Goal: Task Accomplishment & Management: Manage account settings

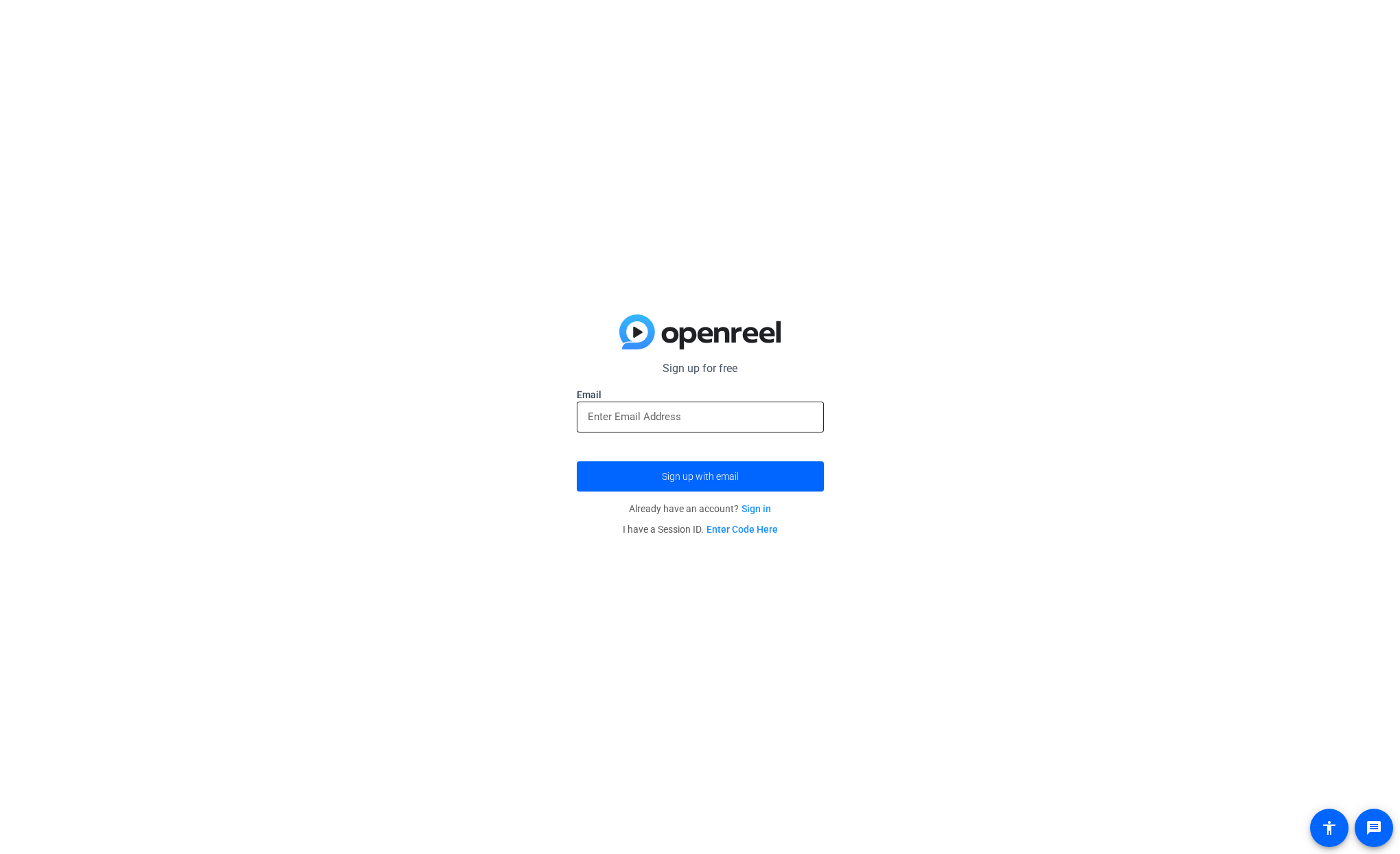
click at [701, 423] on input "email" at bounding box center [700, 417] width 225 height 17
type input "[EMAIL_ADDRESS][DOMAIN_NAME]"
click at [683, 476] on span "Sign up with email" at bounding box center [700, 476] width 77 height 0
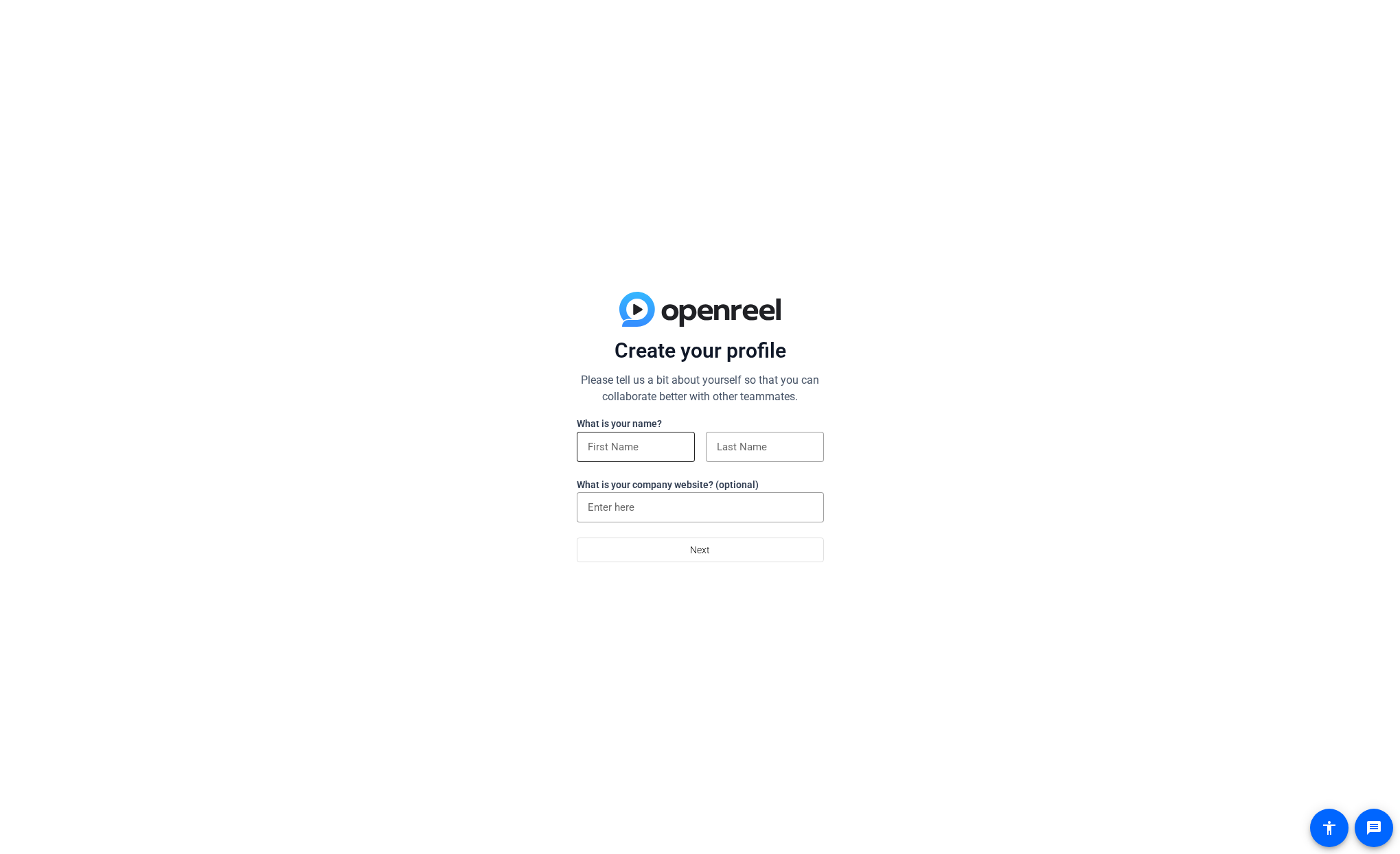
click at [648, 449] on input at bounding box center [635, 447] width 96 height 17
type input "[PERSON_NAME]"
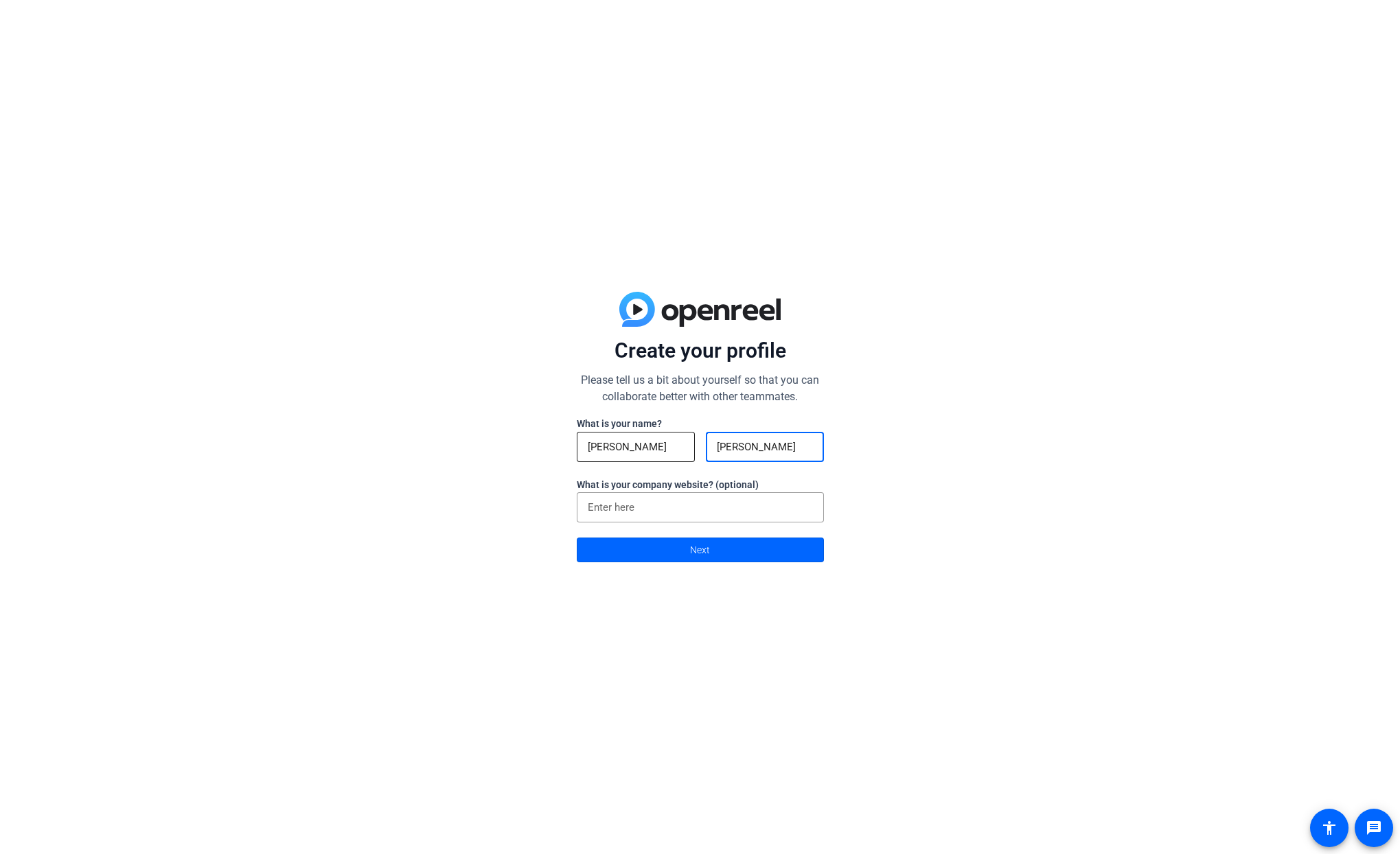
type input "[PERSON_NAME]"
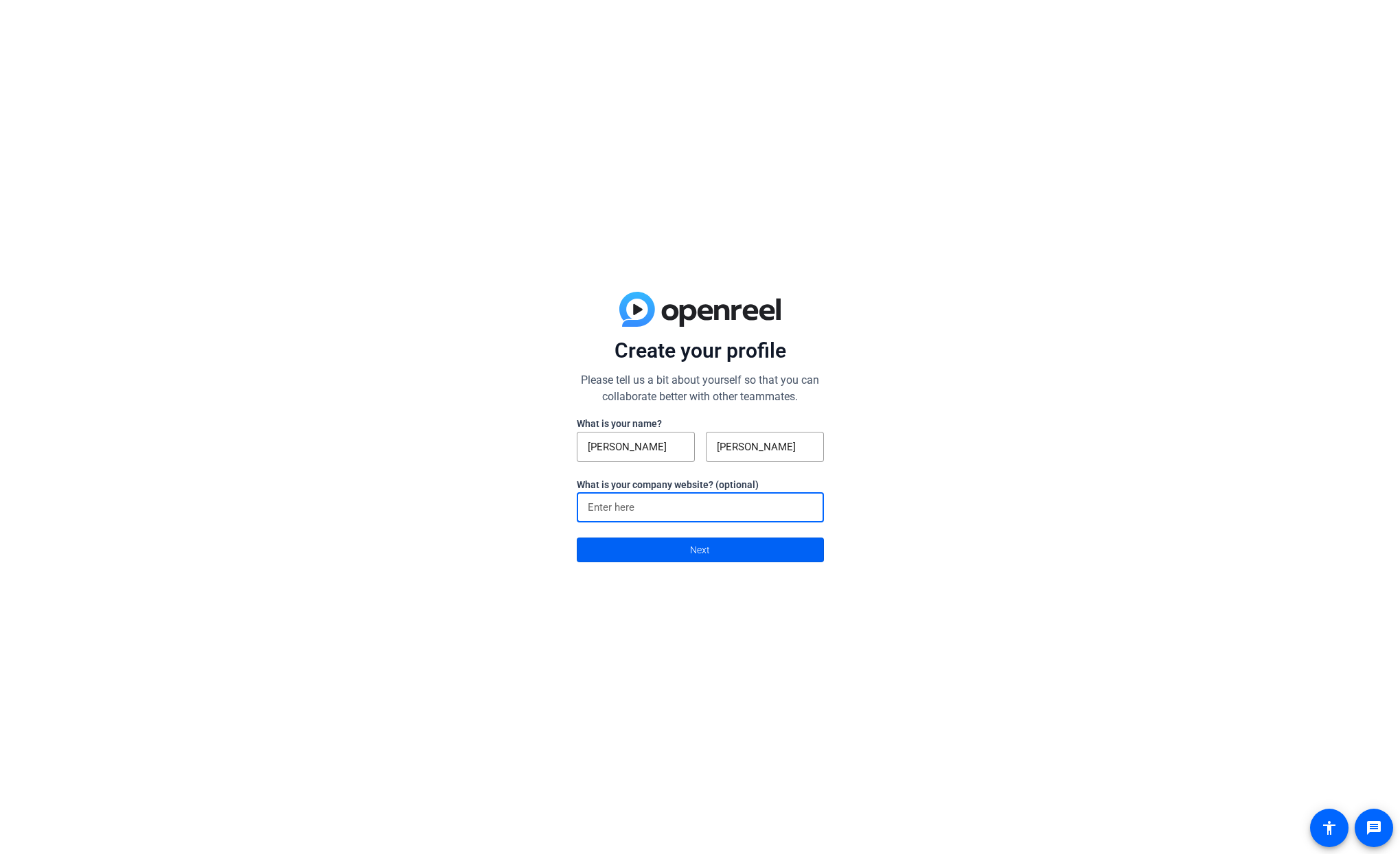
click at [718, 549] on span at bounding box center [700, 550] width 246 height 33
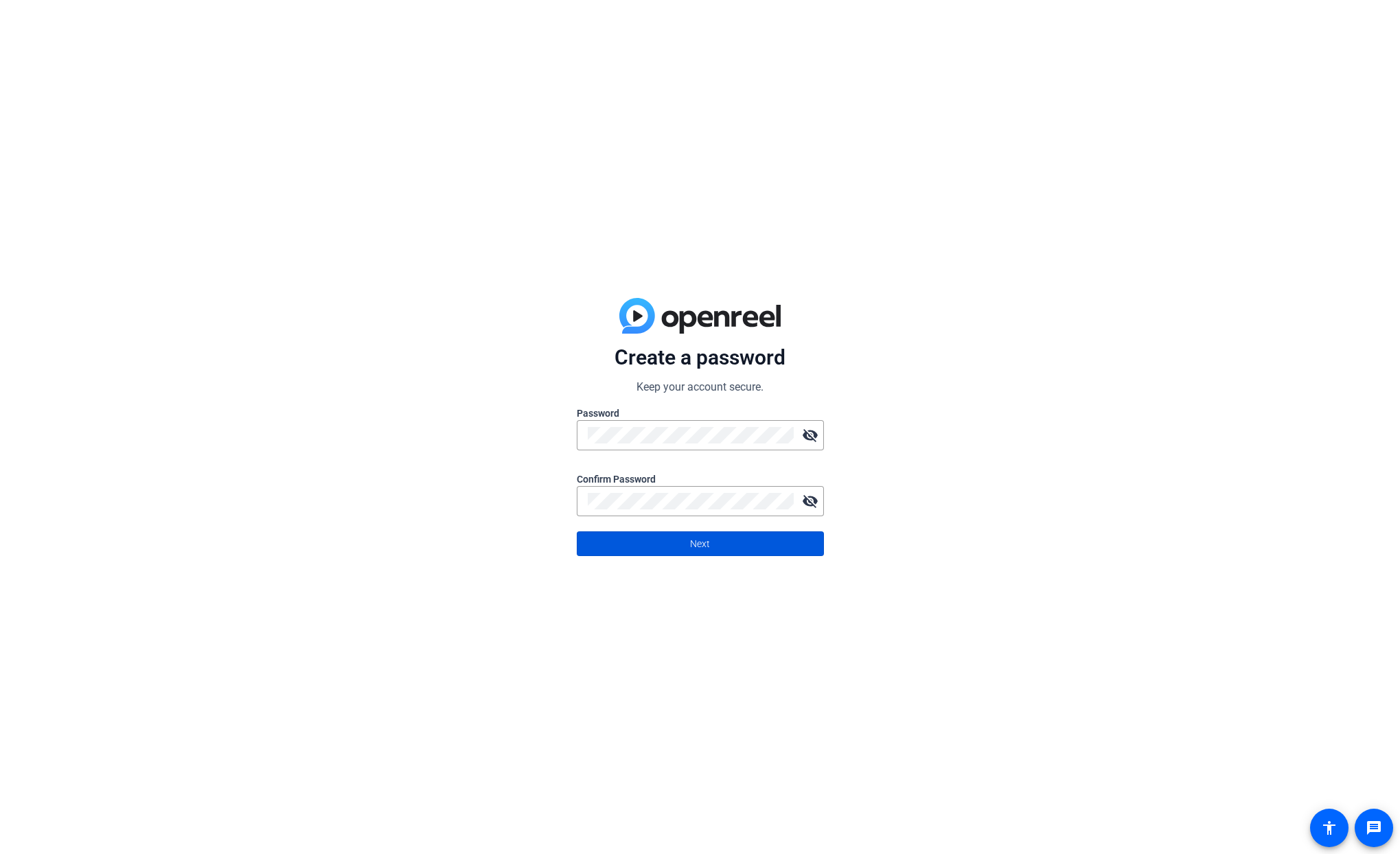
click at [697, 537] on span "Next" at bounding box center [700, 543] width 20 height 26
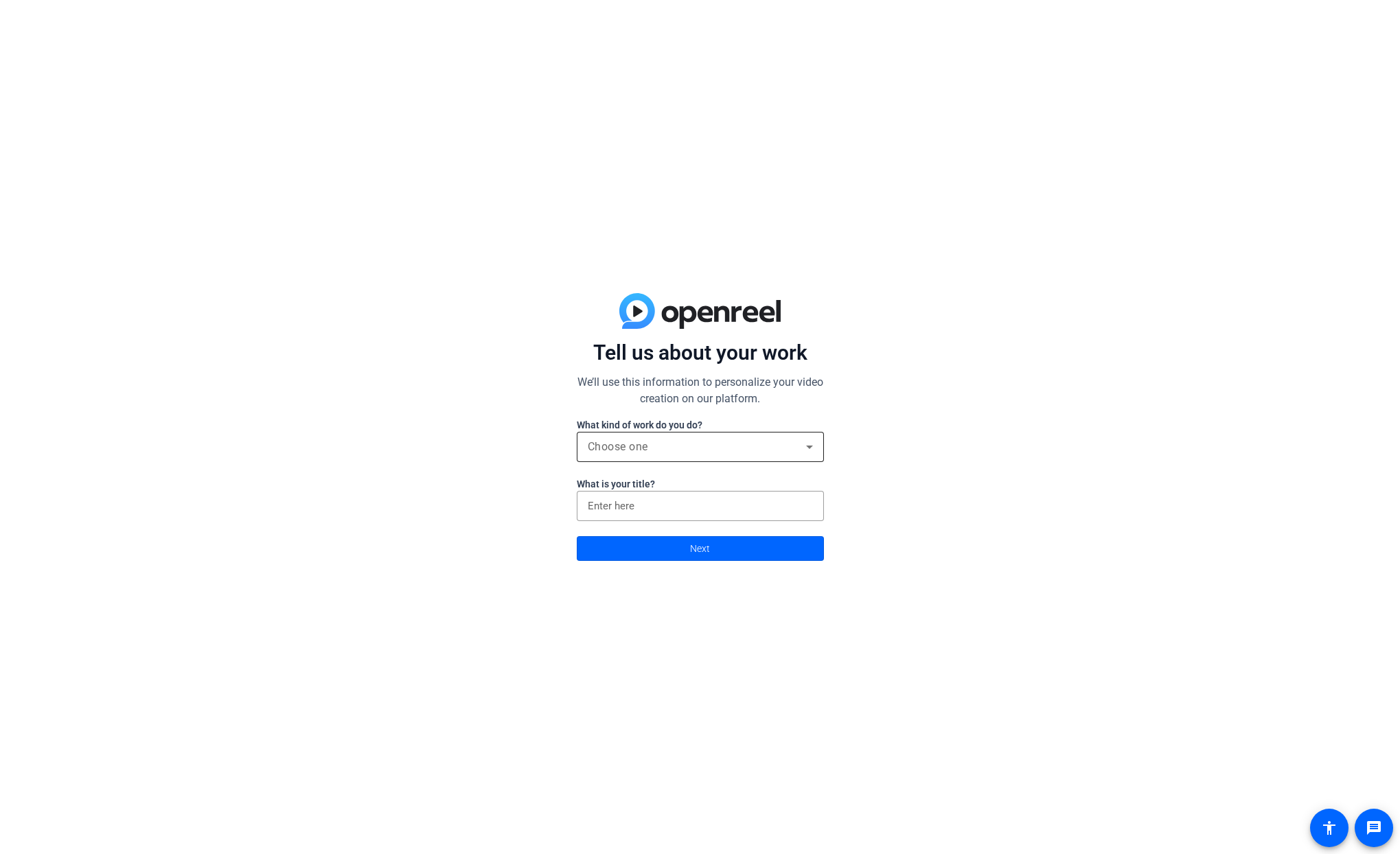
click at [702, 452] on div "Choose one" at bounding box center [697, 447] width 218 height 17
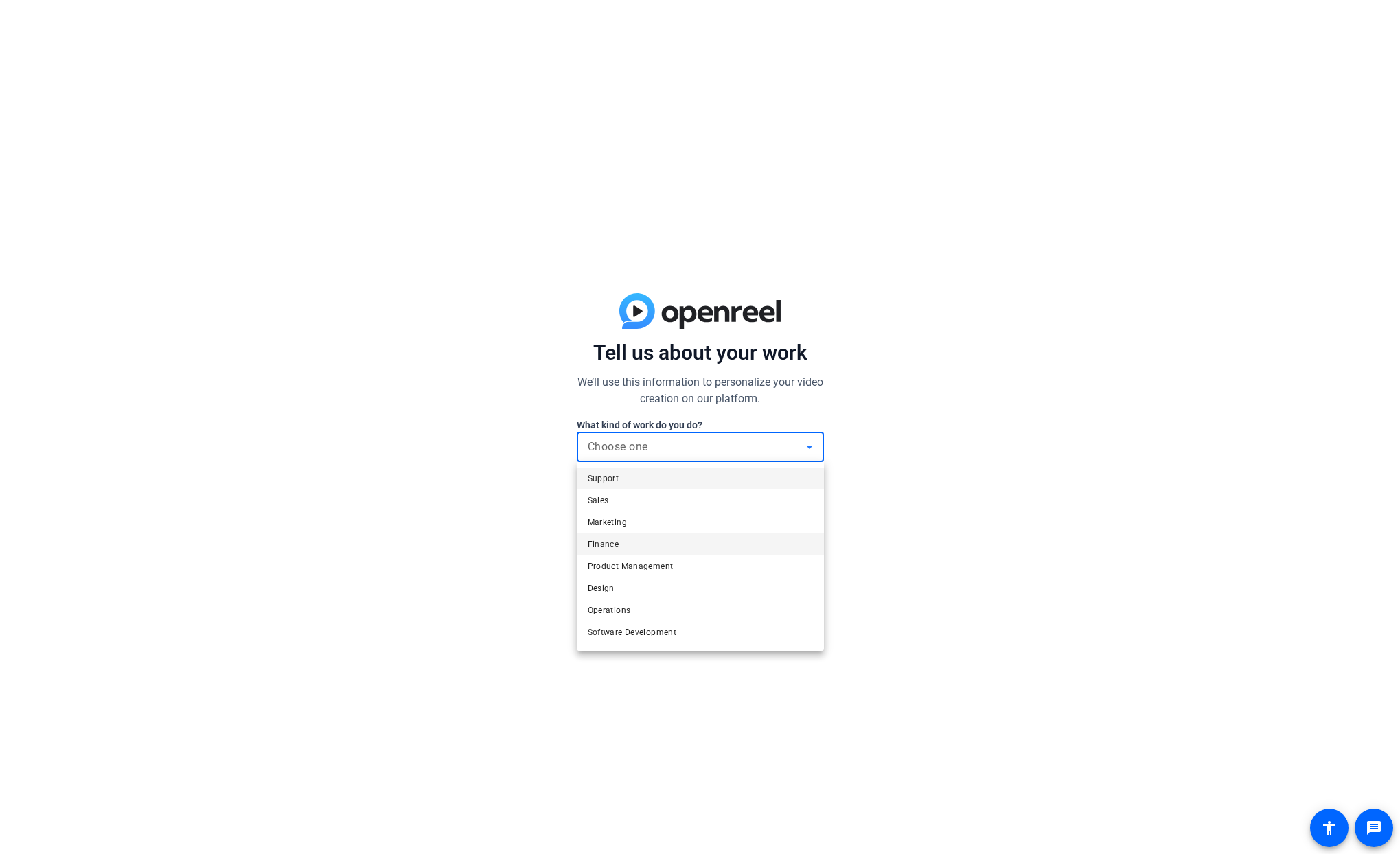
click at [629, 542] on mat-option "Finance" at bounding box center [700, 544] width 247 height 22
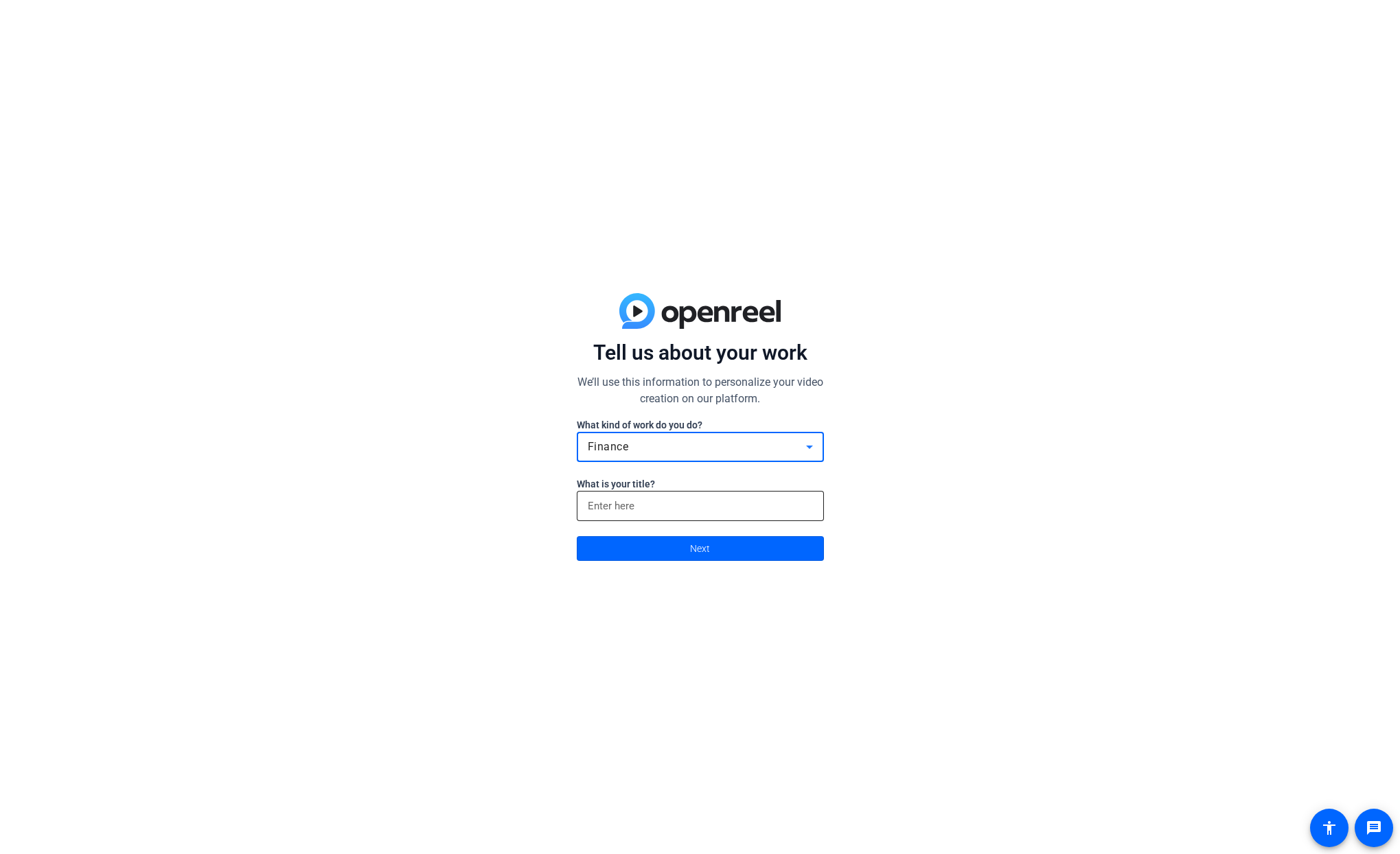
click at [681, 513] on input at bounding box center [700, 506] width 225 height 17
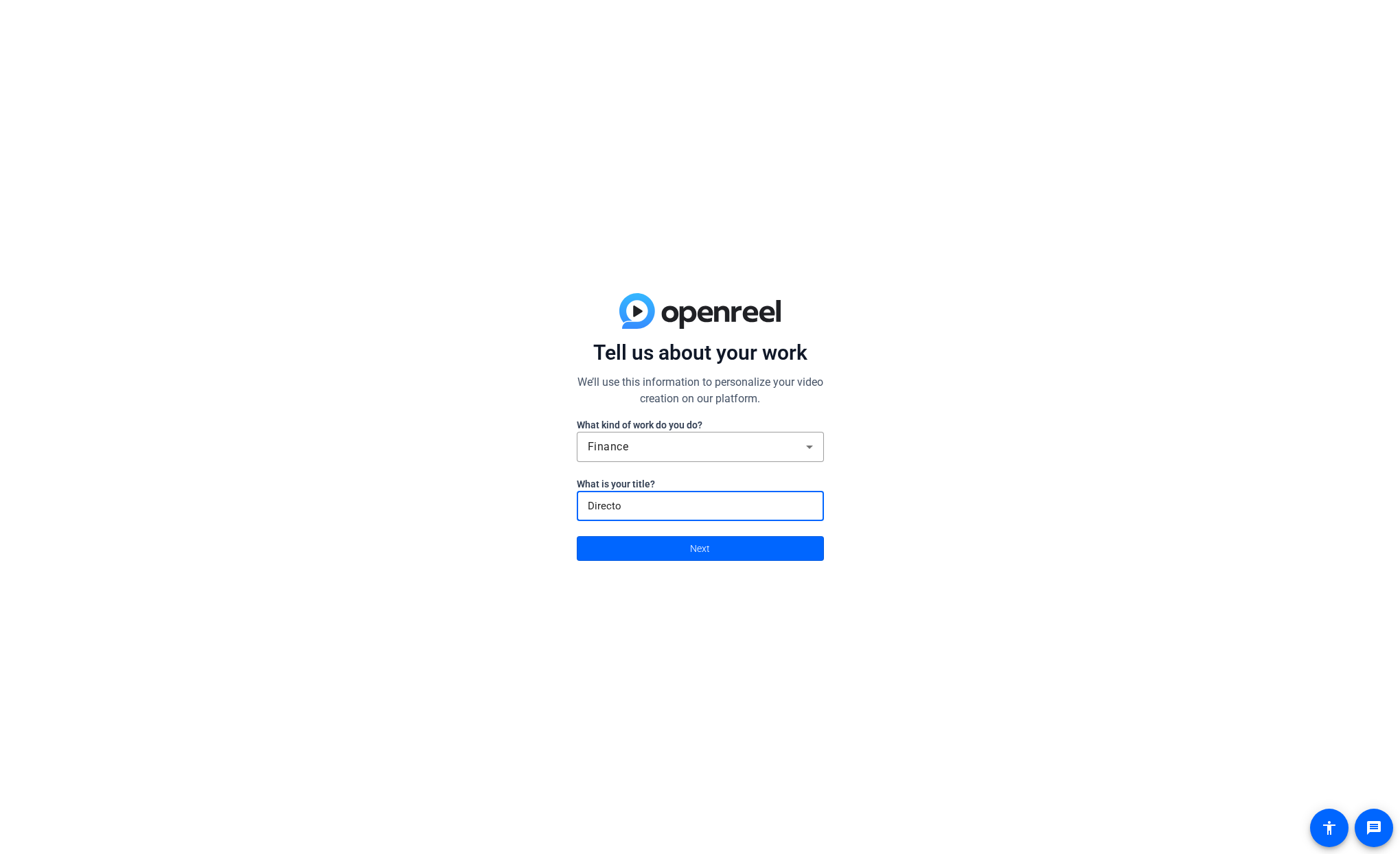
type input "Director"
click button "Next" at bounding box center [700, 549] width 247 height 25
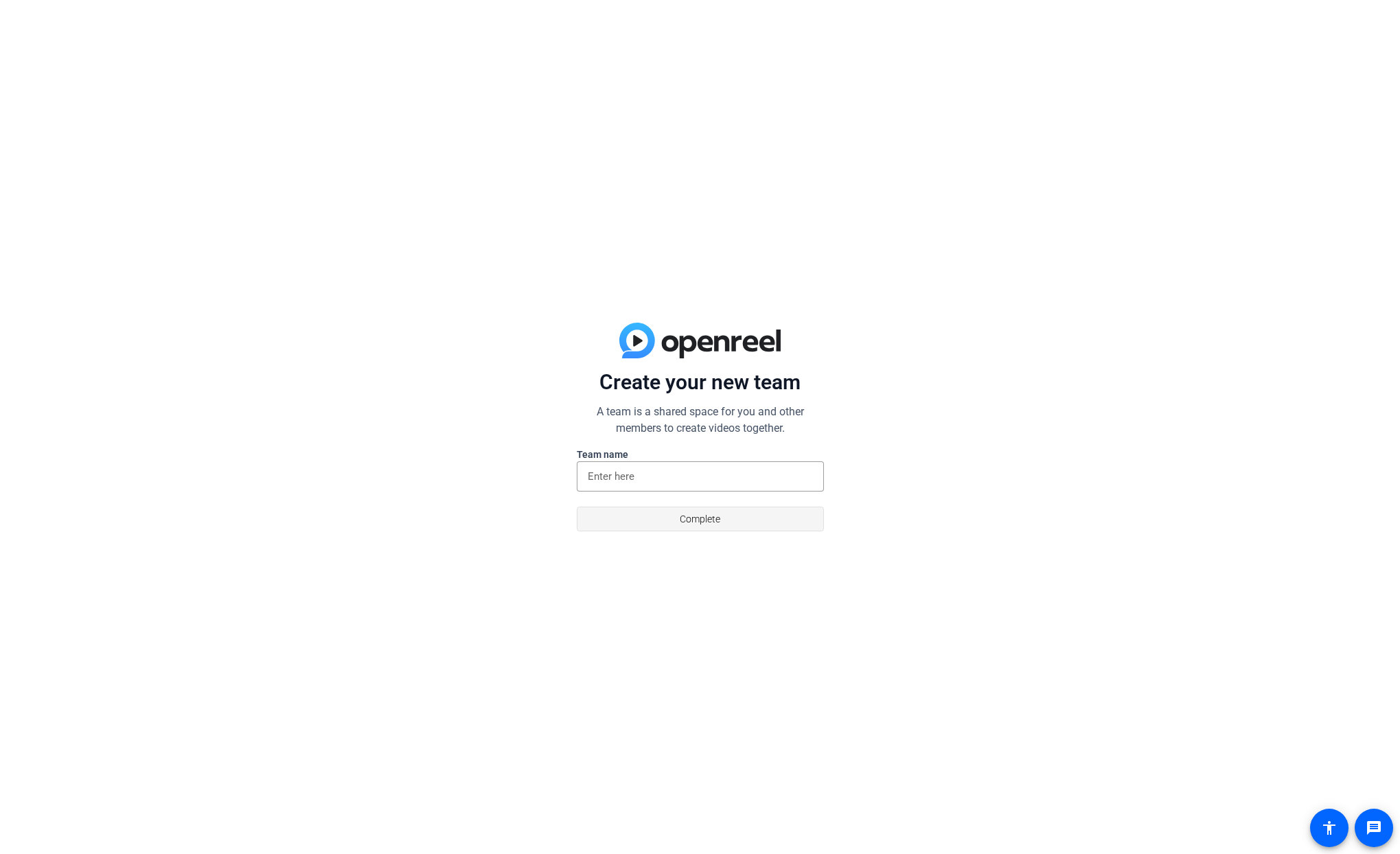
click at [723, 522] on span at bounding box center [700, 519] width 246 height 33
click at [687, 487] on div at bounding box center [700, 476] width 225 height 30
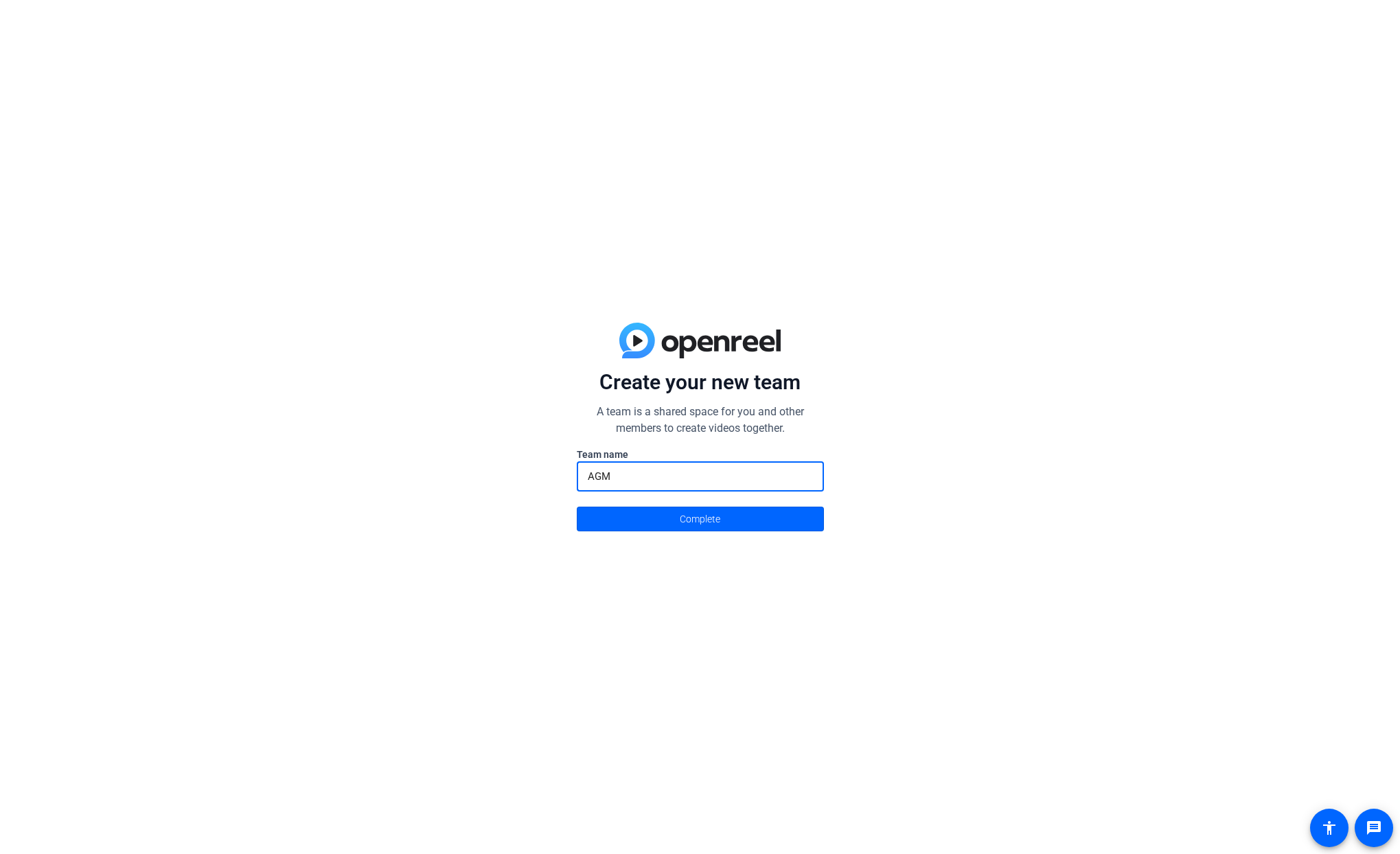
type input "AGM"
click at [577, 507] on button "Complete" at bounding box center [700, 519] width 247 height 25
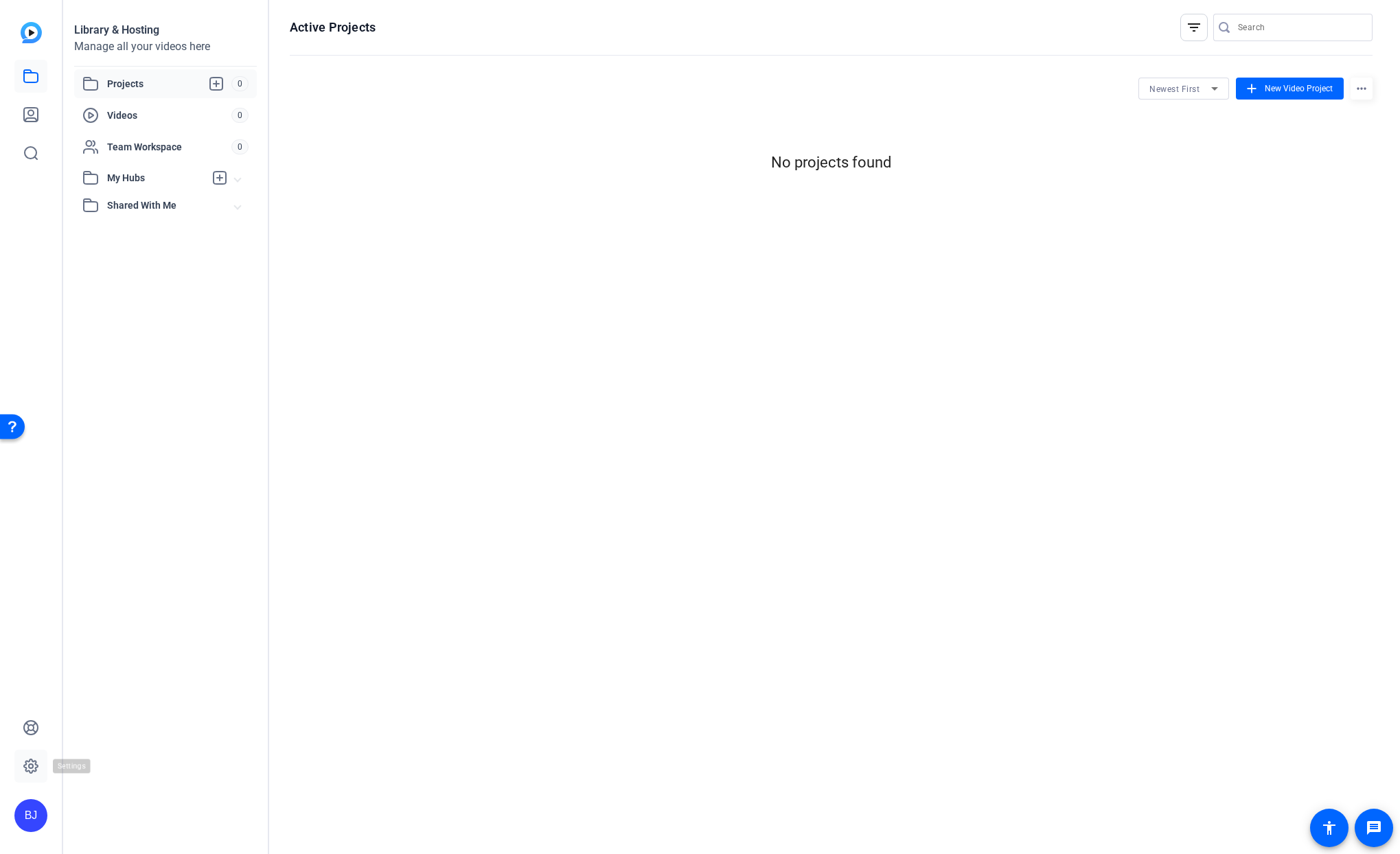
click at [31, 757] on link at bounding box center [31, 767] width 33 height 33
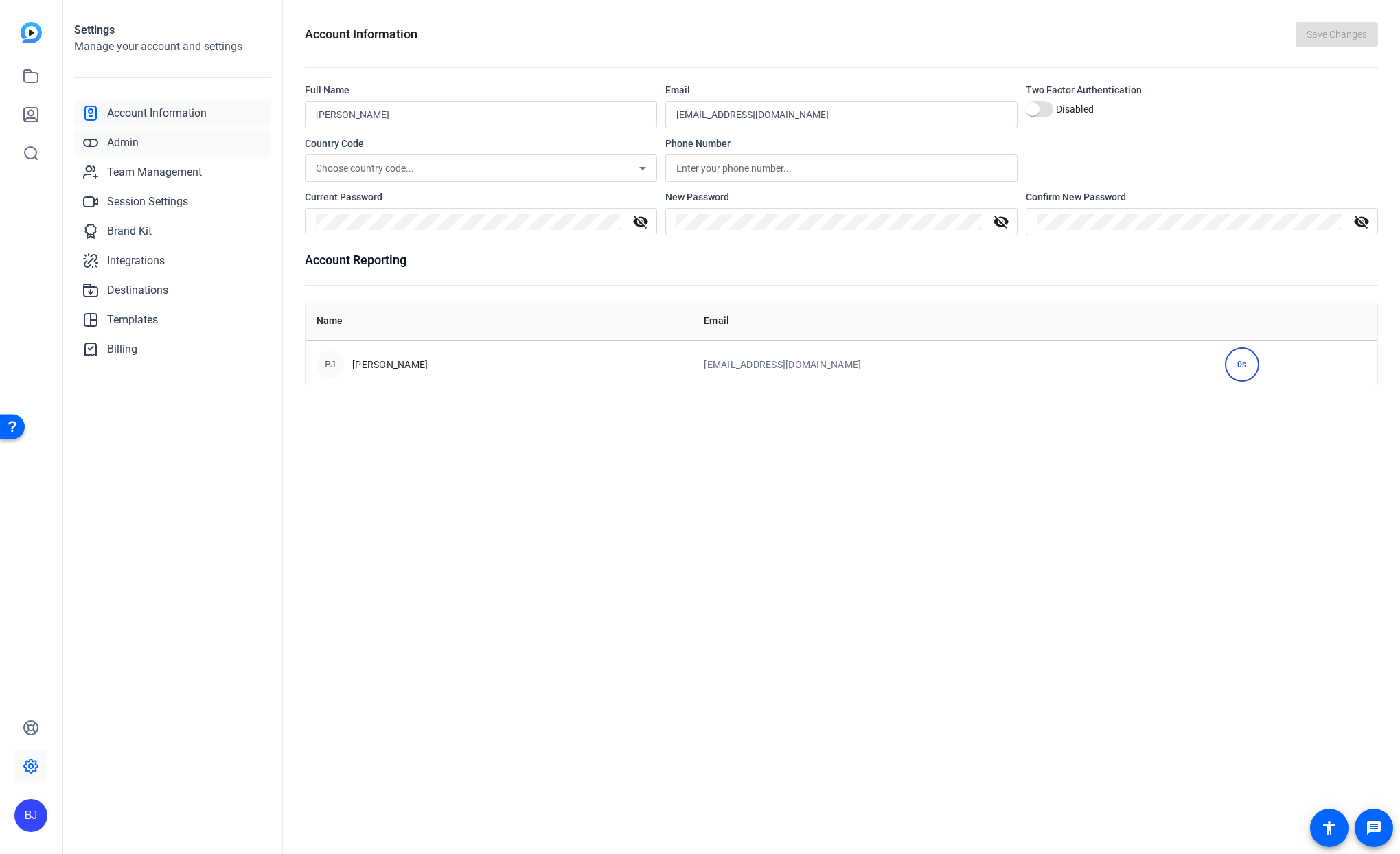
click at [140, 144] on link "Admin" at bounding box center [172, 142] width 197 height 27
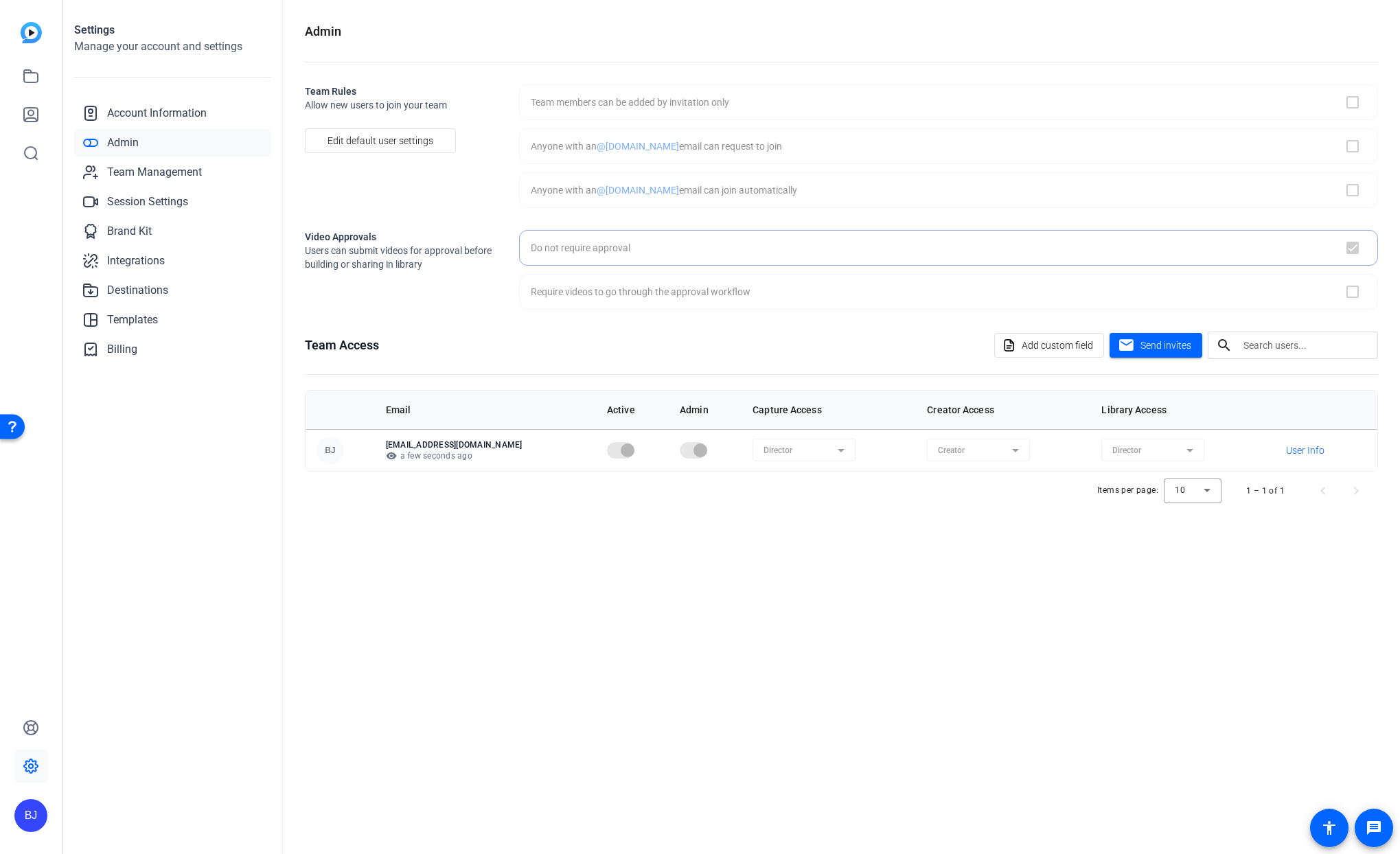
checkbox input "true"
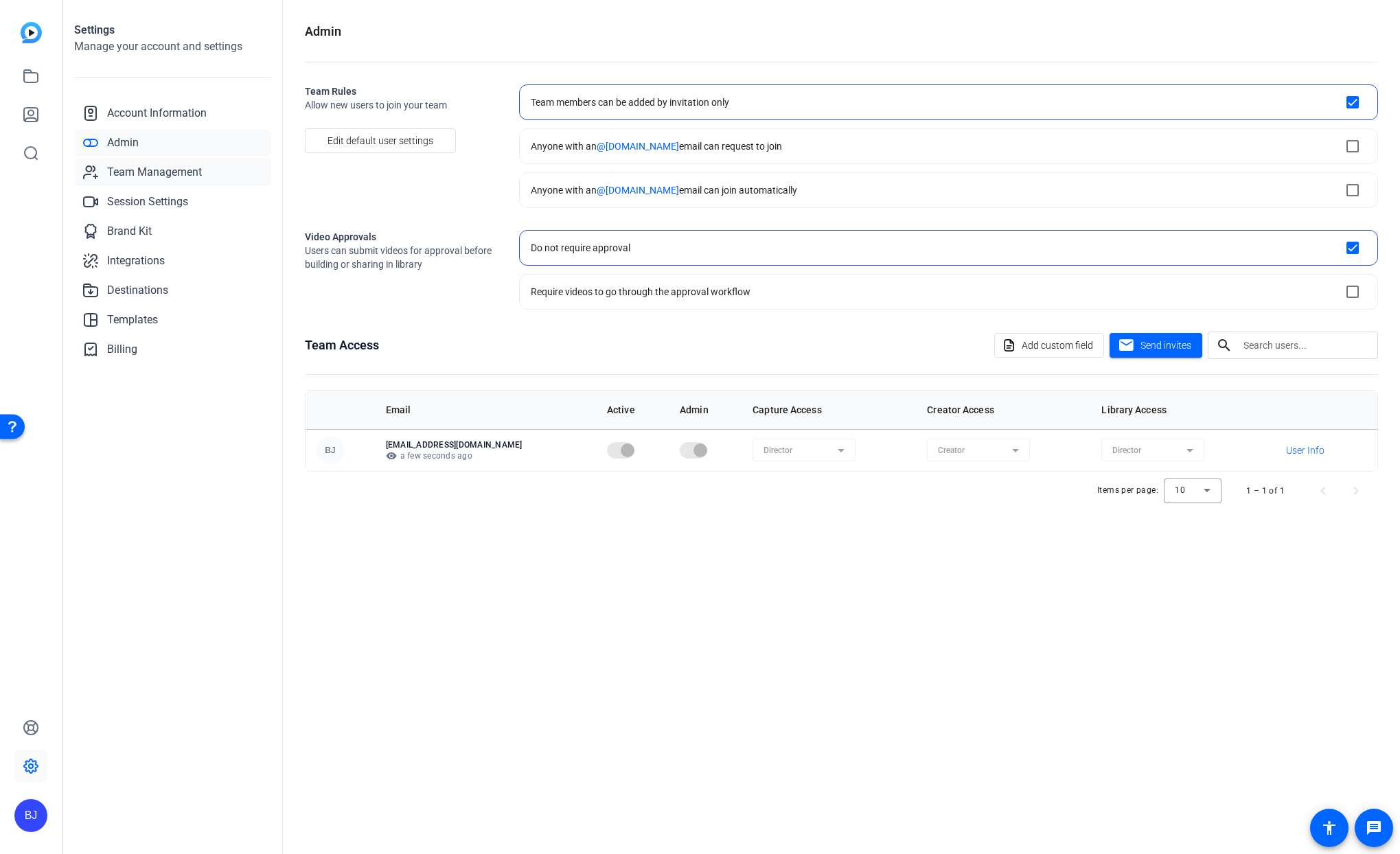
click at [148, 179] on span "Team Management" at bounding box center [155, 172] width 95 height 17
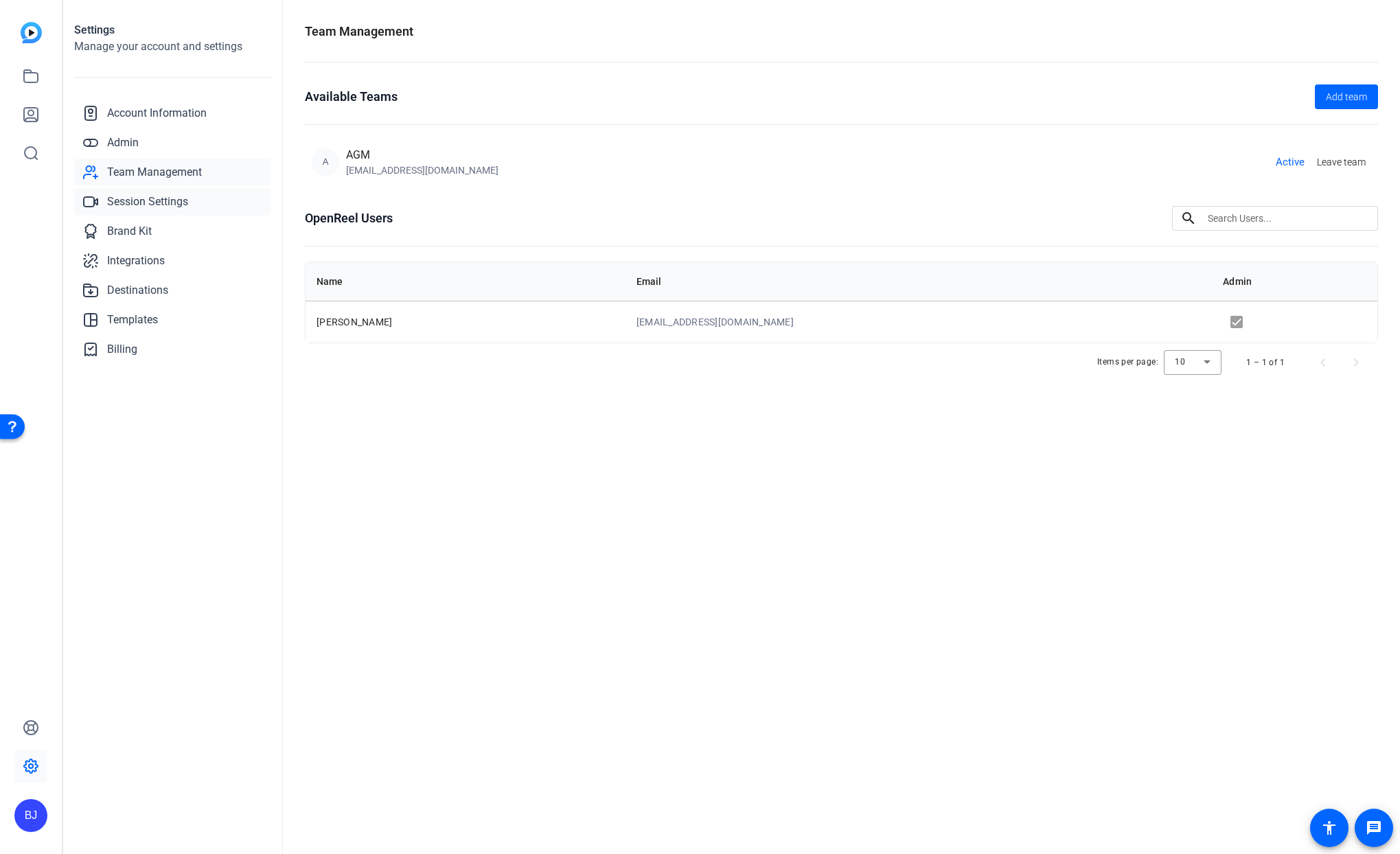
click at [151, 204] on span "Session Settings" at bounding box center [147, 202] width 81 height 17
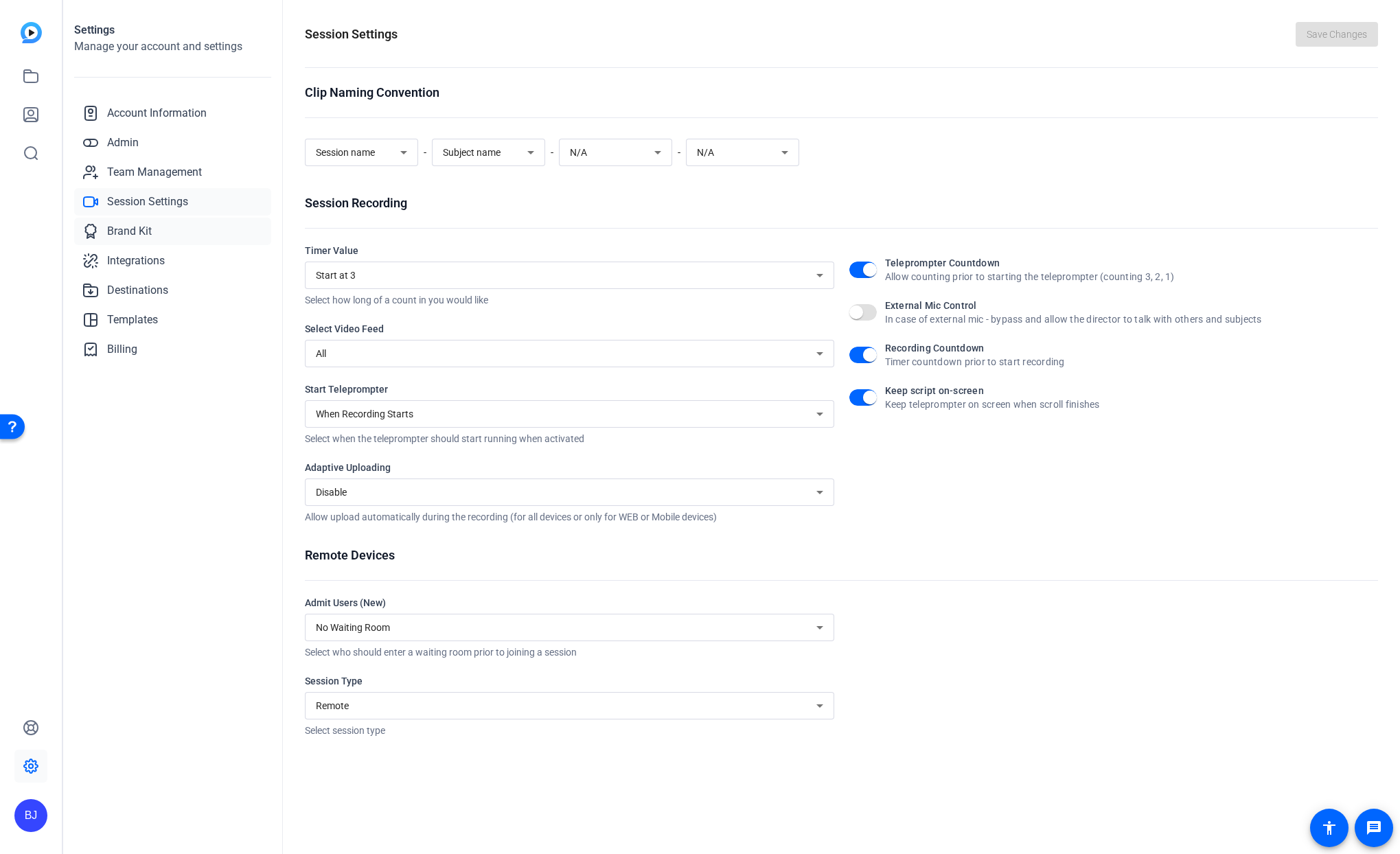
click at [144, 236] on span "Brand Kit" at bounding box center [130, 231] width 45 height 17
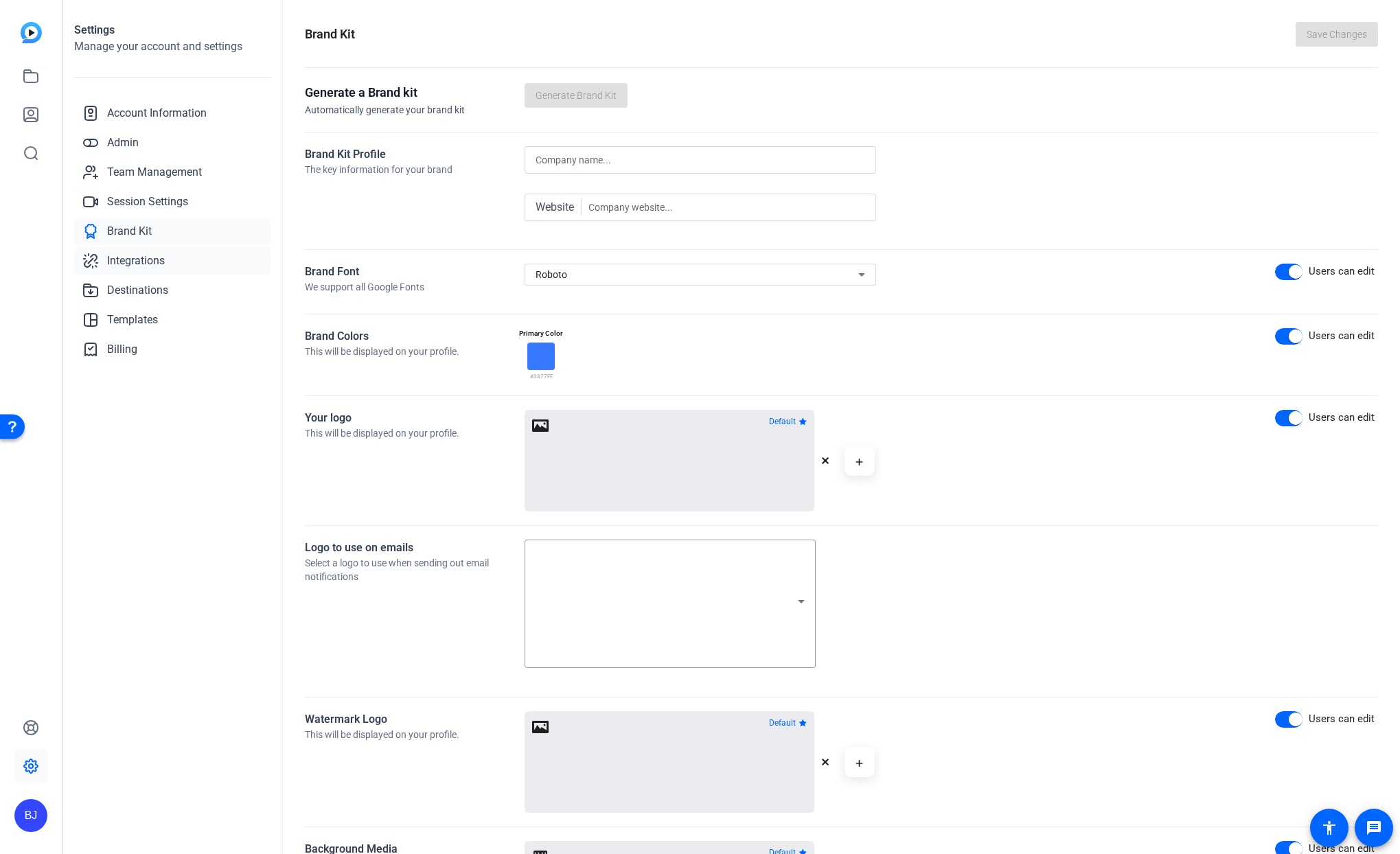
click at [141, 256] on span "Integrations" at bounding box center [136, 261] width 57 height 17
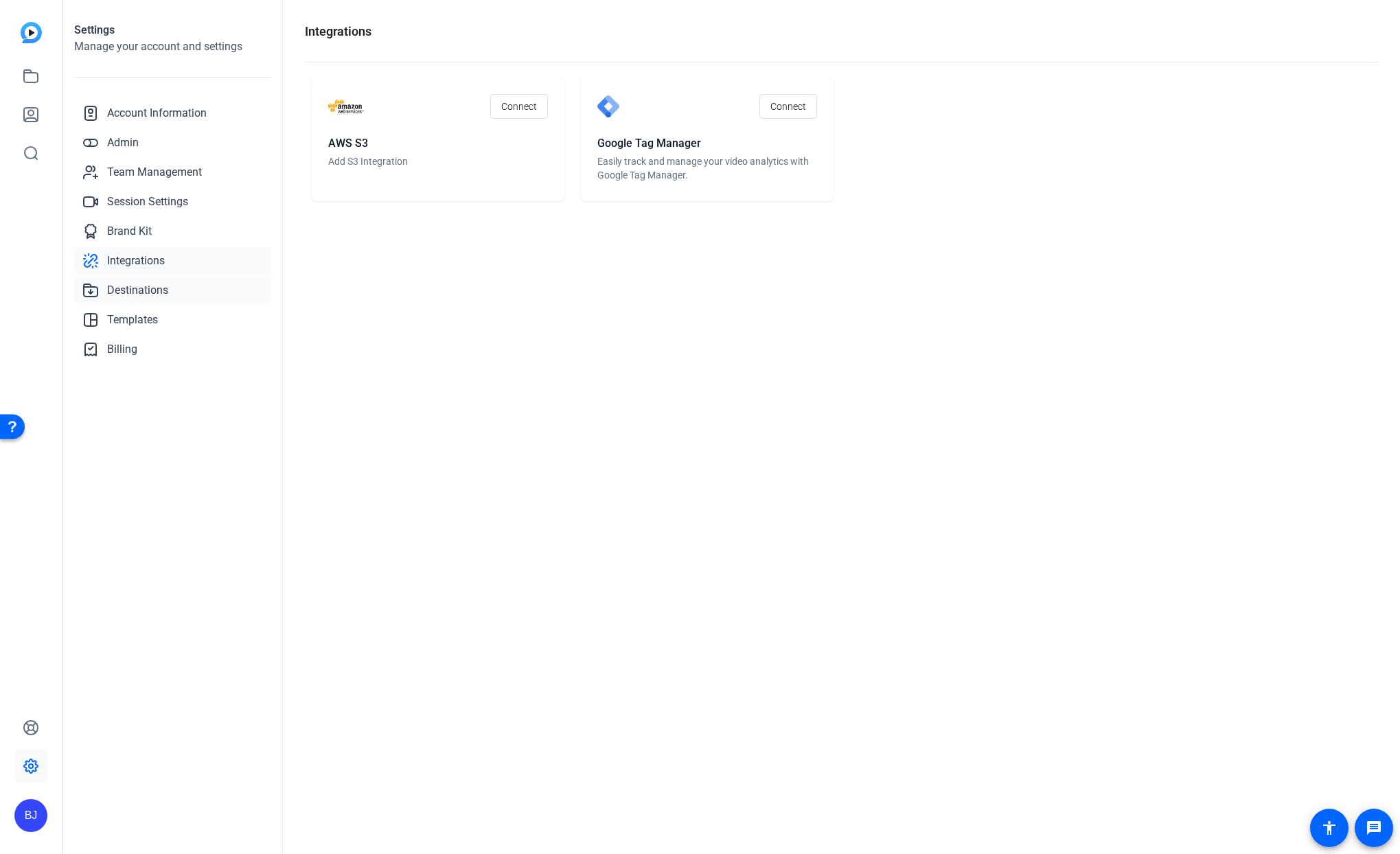
click at [139, 286] on span "Destinations" at bounding box center [137, 290] width 61 height 17
click at [132, 326] on span "Templates" at bounding box center [132, 320] width 51 height 17
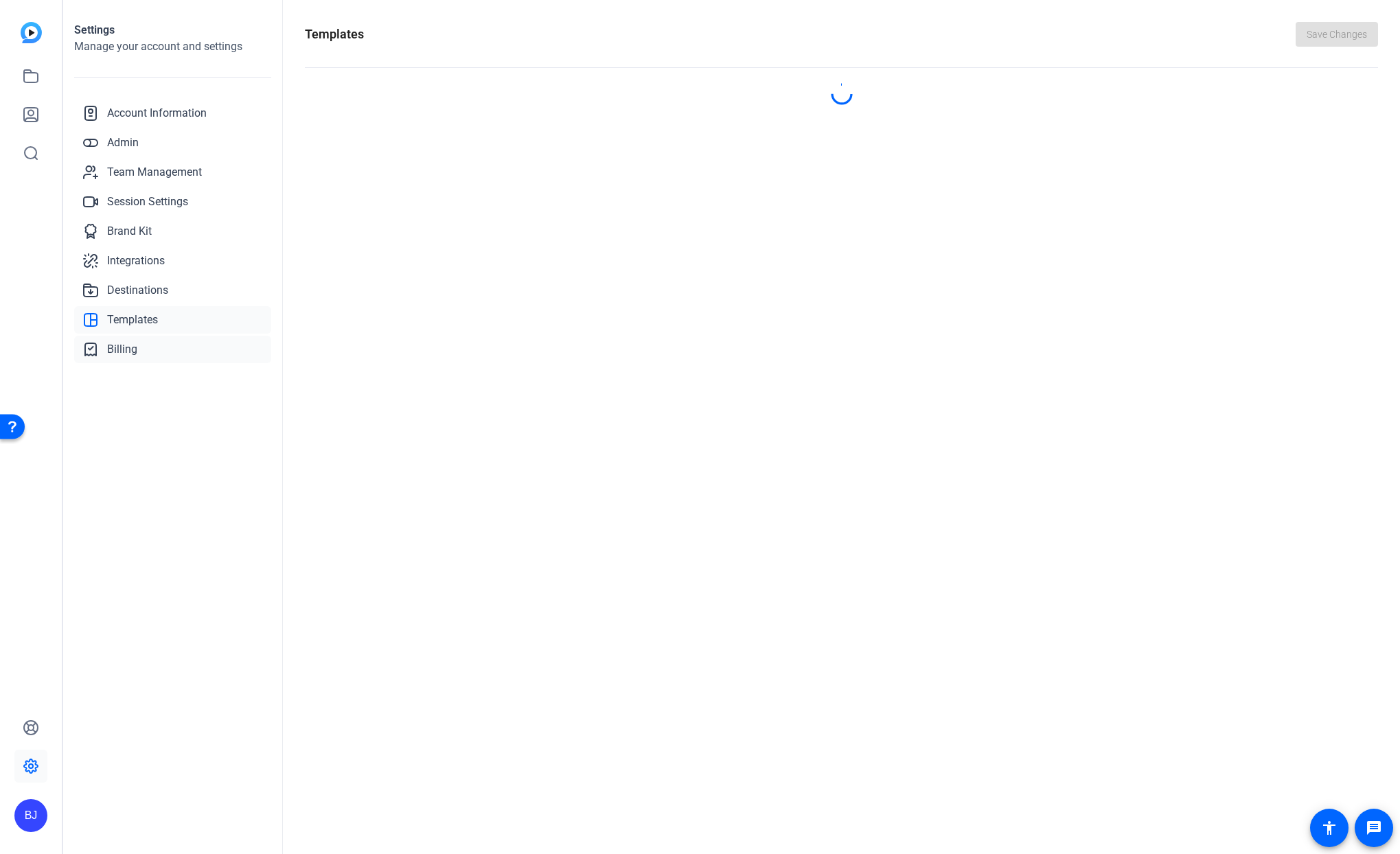
click at [127, 347] on span "Billing" at bounding box center [122, 350] width 30 height 17
